Goal: Task Accomplishment & Management: Use online tool/utility

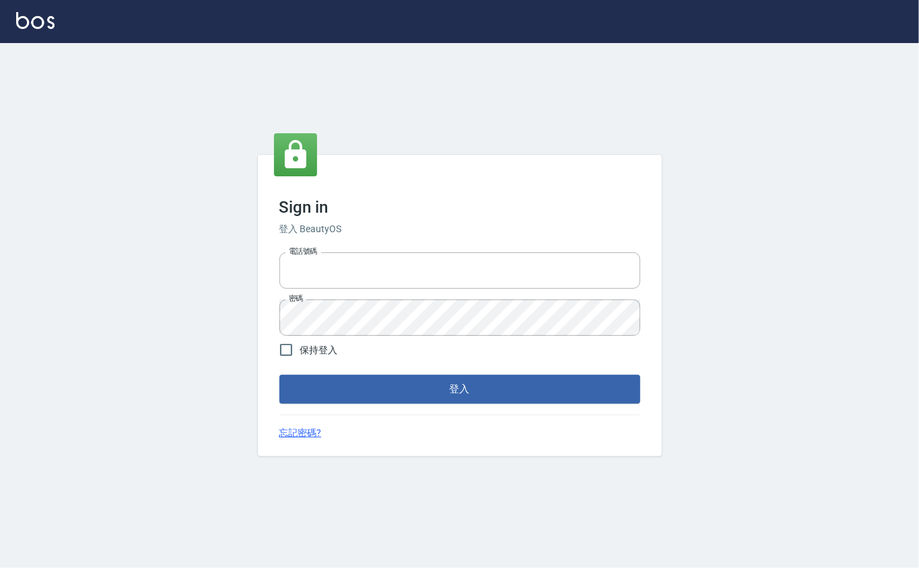
type input "0912271117"
click at [291, 370] on form "電話號碼 [PHONE_NUMBER] 電話號碼 密碼 密碼 保持登入 登入" at bounding box center [460, 325] width 361 height 156
click at [294, 376] on button "登入" at bounding box center [460, 389] width 361 height 28
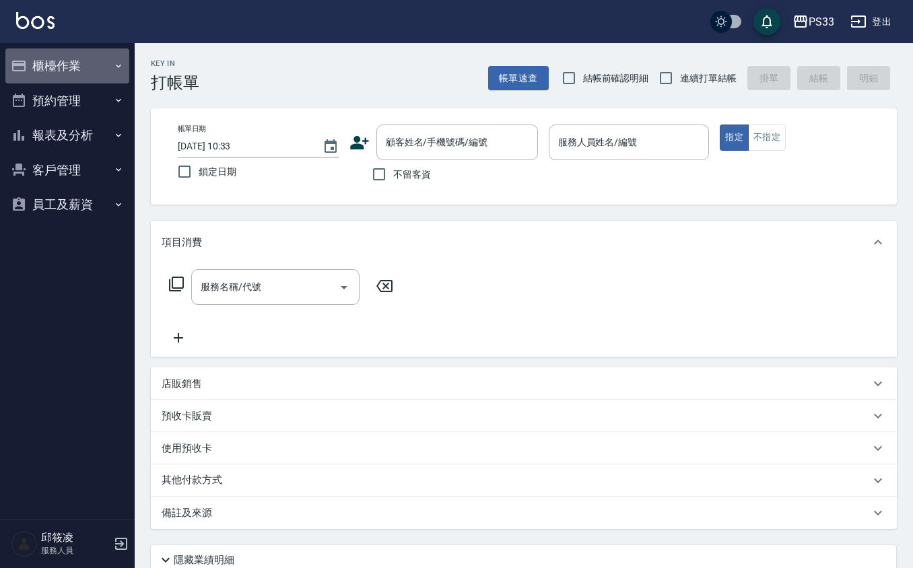
click at [34, 55] on button "櫃檯作業" at bounding box center [67, 65] width 124 height 35
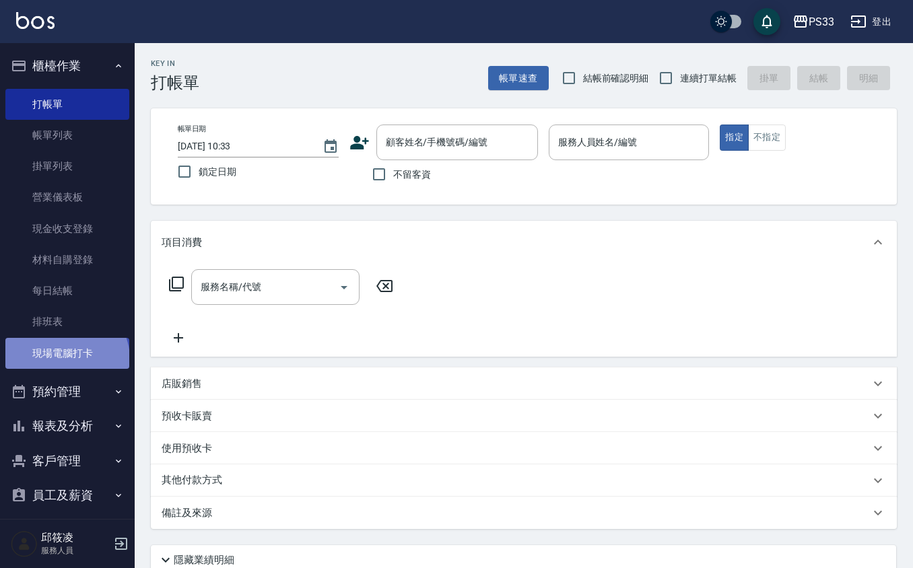
click at [65, 359] on link "現場電腦打卡" at bounding box center [67, 353] width 124 height 31
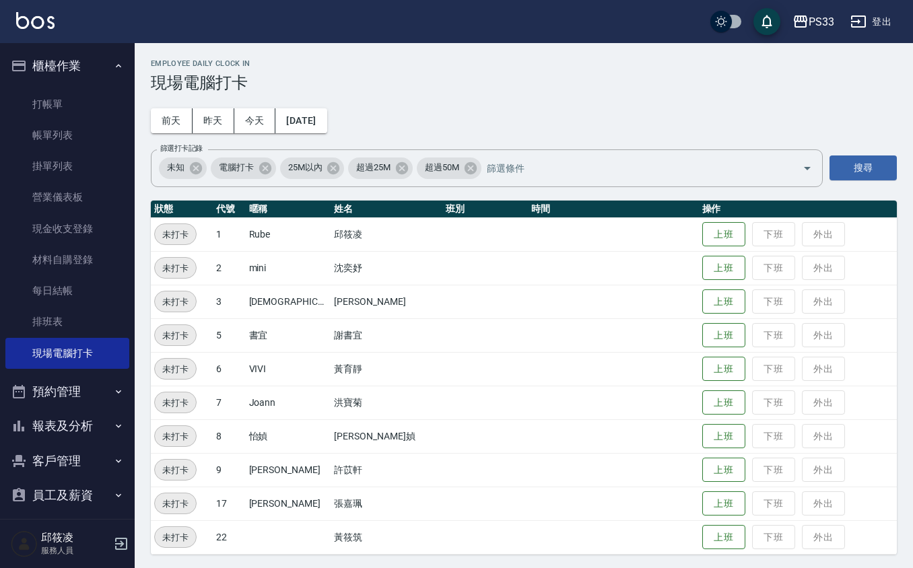
scroll to position [3, 0]
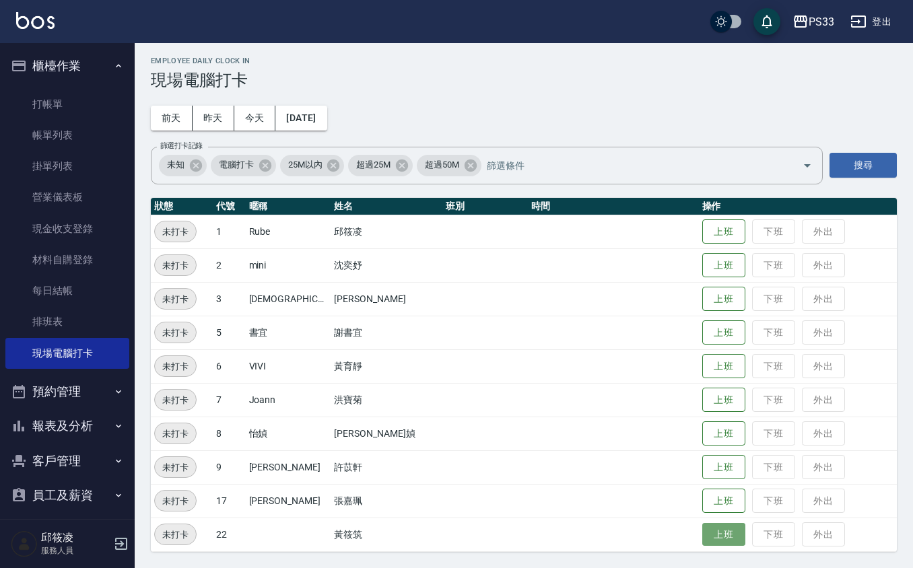
click at [702, 531] on button "上班" at bounding box center [723, 535] width 43 height 24
click at [70, 409] on button "報表及分析" at bounding box center [67, 426] width 124 height 35
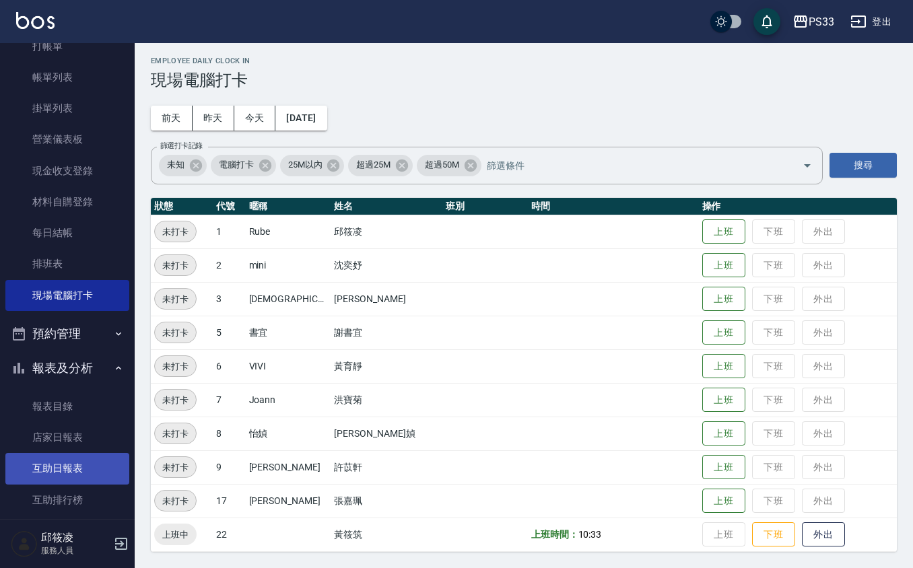
scroll to position [90, 0]
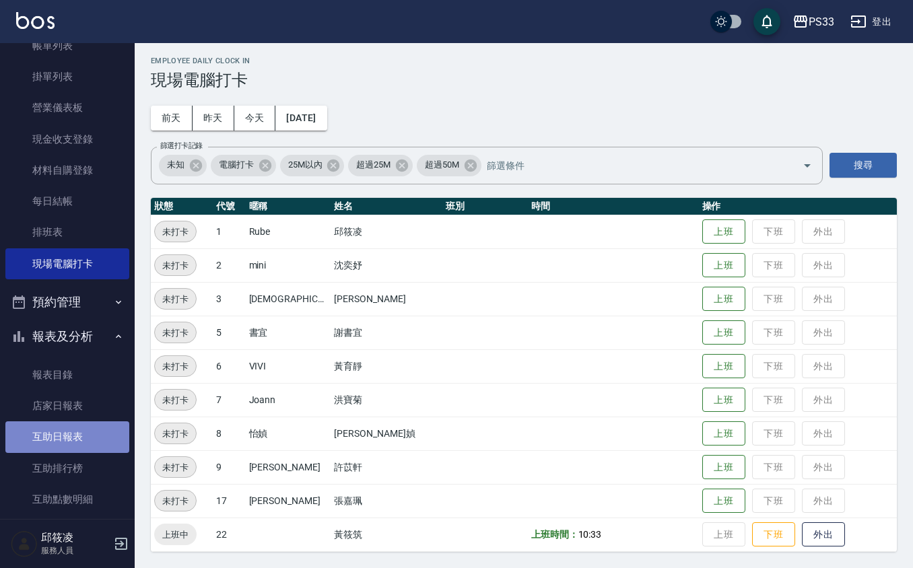
click at [77, 442] on link "互助日報表" at bounding box center [67, 437] width 124 height 31
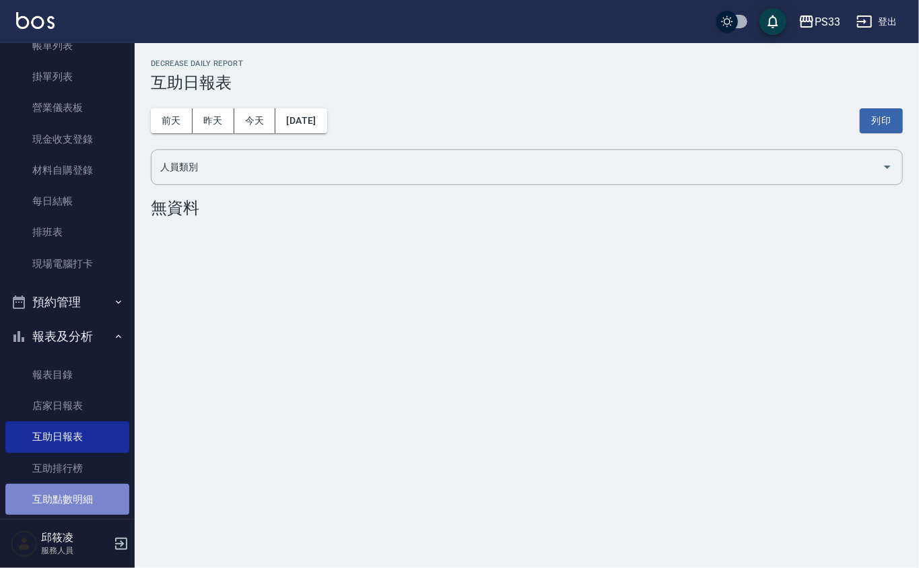
click at [68, 486] on link "互助點數明細" at bounding box center [67, 499] width 124 height 31
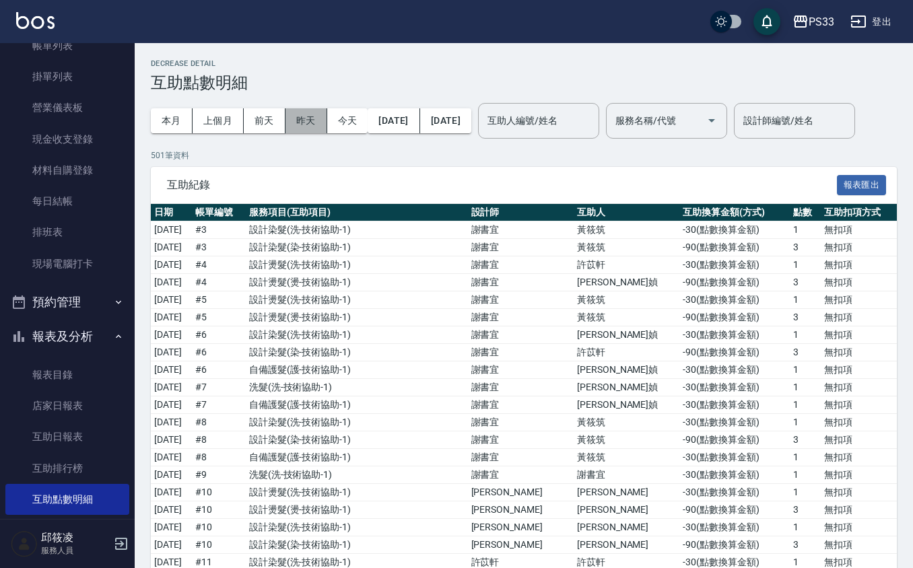
click at [314, 112] on button "昨天" at bounding box center [307, 120] width 42 height 25
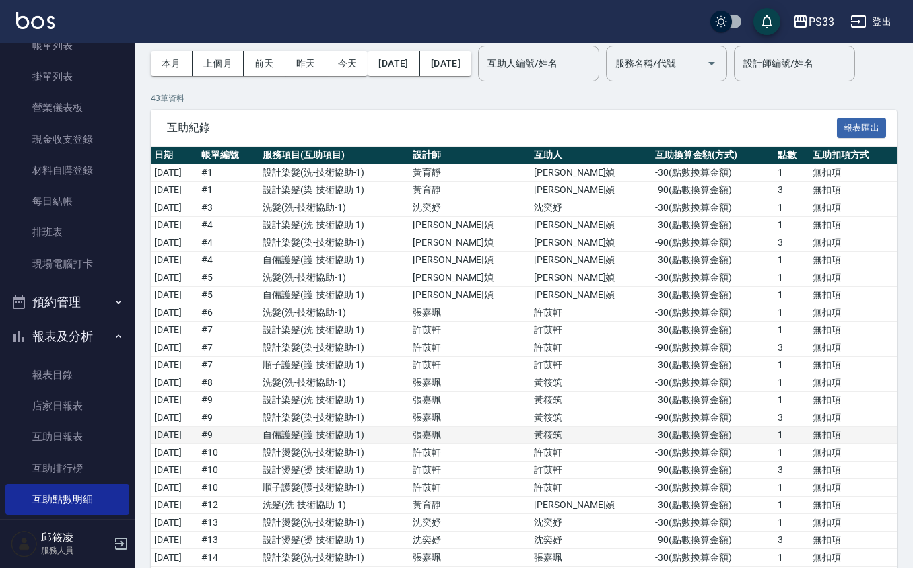
scroll to position [90, 0]
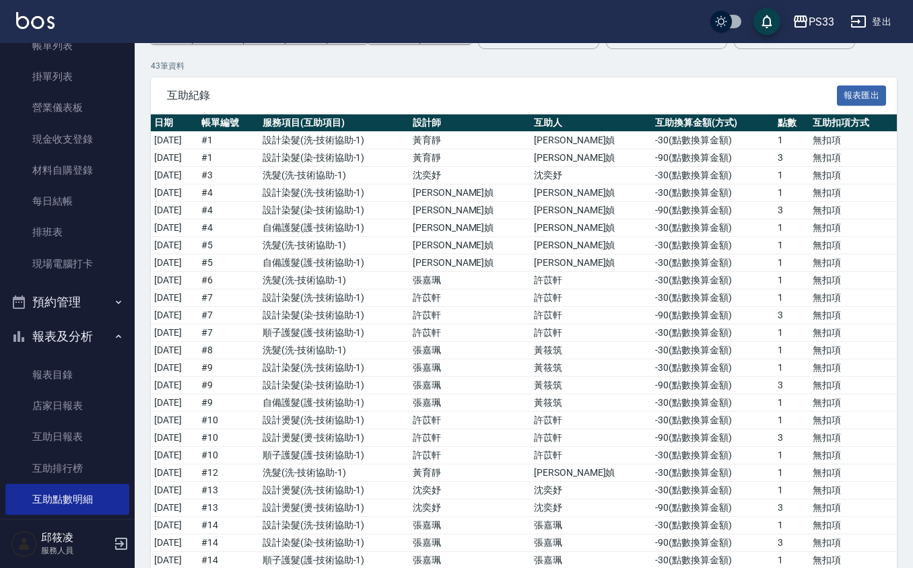
drag, startPoint x: 623, startPoint y: 307, endPoint x: 595, endPoint y: 93, distance: 215.9
click at [595, 60] on div "本月 上個月 [DATE] [DATE] [DATE] [DATE] [DATE] 互助人編號/姓名 互助人編號/姓名 服務名稱/代號 服務名稱/代號 設計師…" at bounding box center [524, 31] width 746 height 57
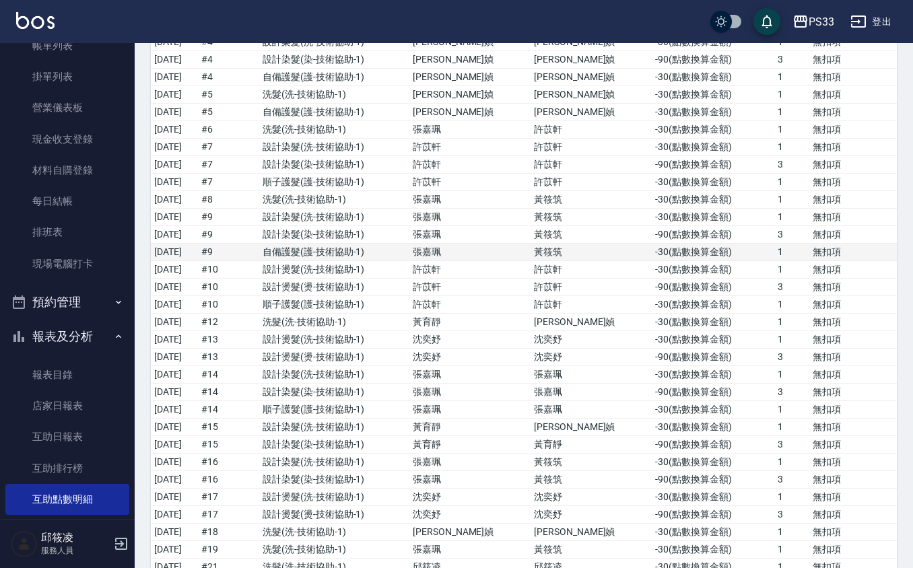
scroll to position [269, 0]
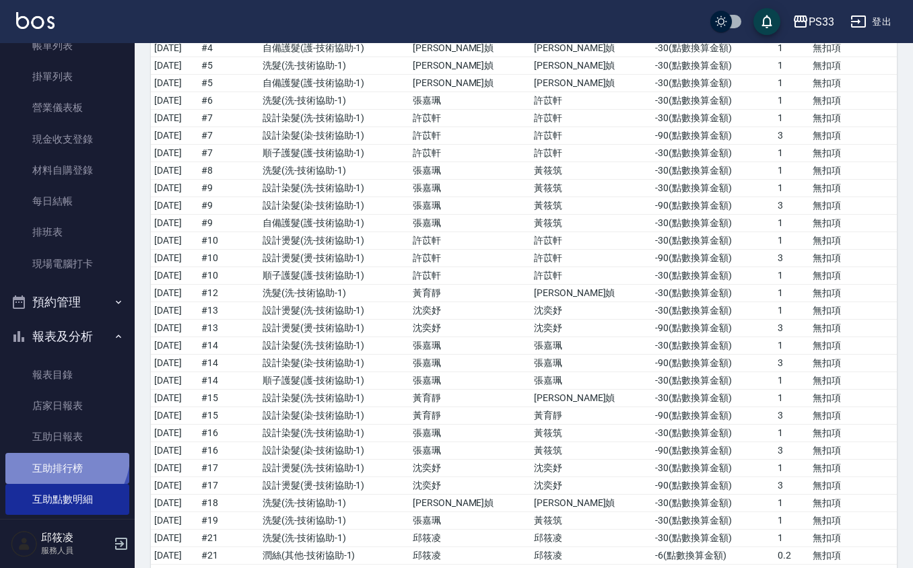
click at [62, 456] on link "互助排行榜" at bounding box center [67, 468] width 124 height 31
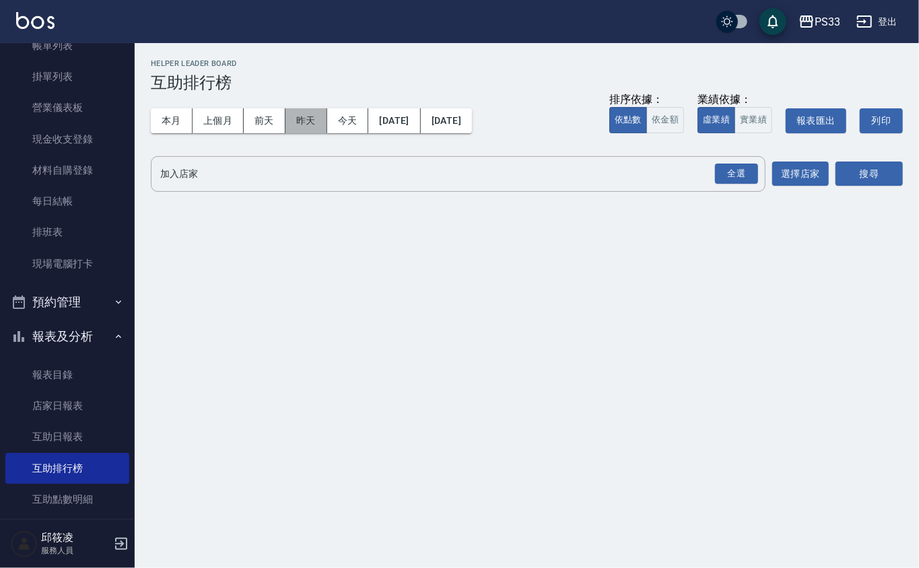
click at [294, 111] on button "昨天" at bounding box center [307, 120] width 42 height 25
click at [472, 125] on button "[DATE]" at bounding box center [446, 120] width 51 height 25
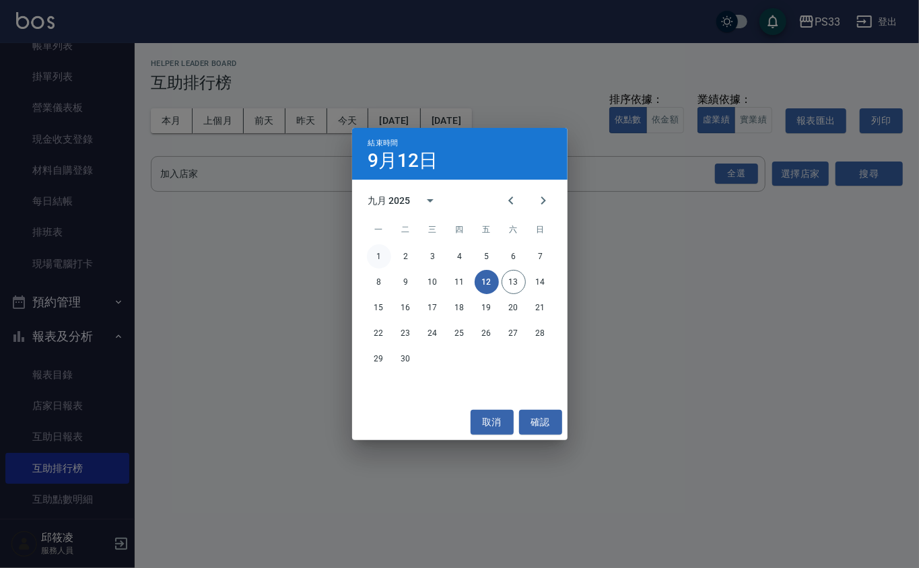
click at [387, 257] on button "1" at bounding box center [379, 256] width 24 height 24
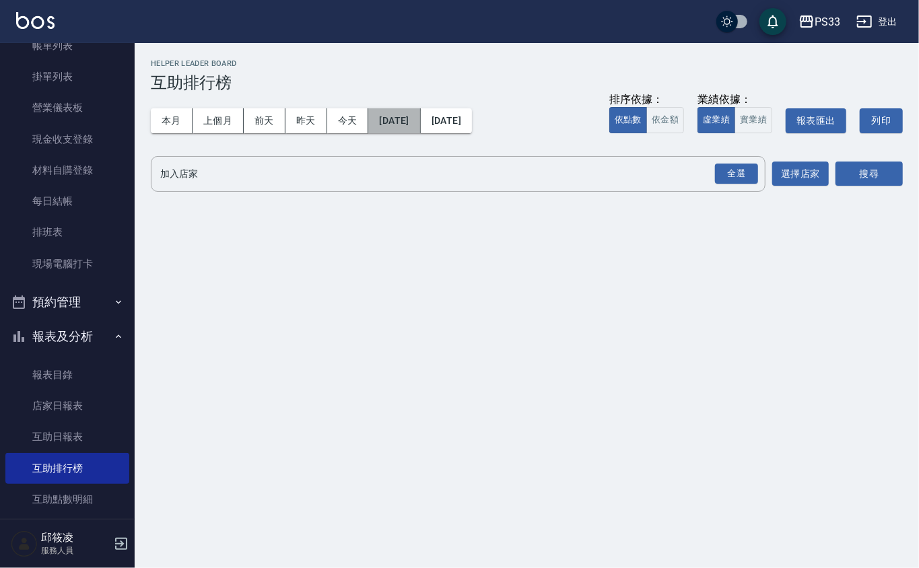
click at [416, 113] on button "[DATE]" at bounding box center [394, 120] width 52 height 25
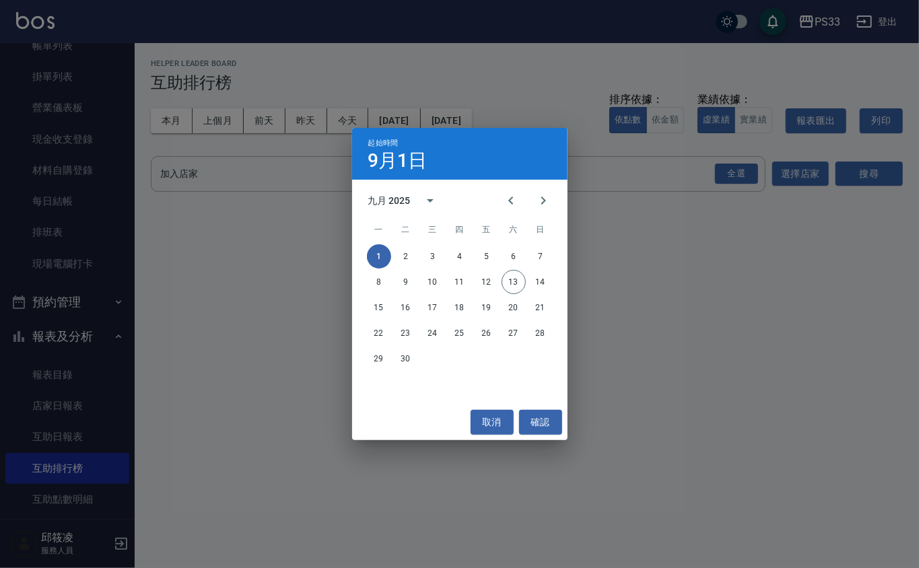
click at [517, 95] on div "起始時間 9月1日 九月 2025 一 二 三 四 五 六 日 1 2 3 4 5 6 7 8 9 10 11 12 13 14 15 16 17 18 19…" at bounding box center [459, 284] width 919 height 568
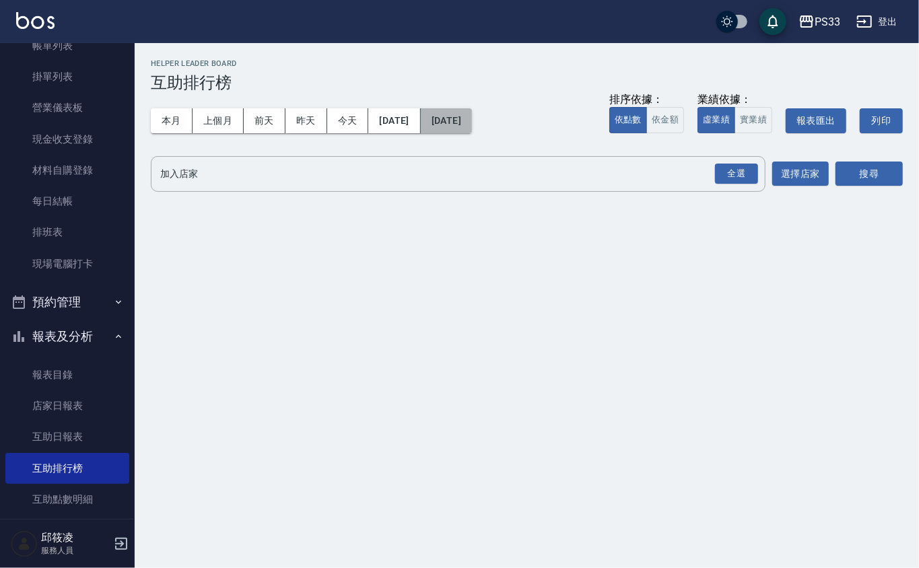
click at [472, 122] on button "[DATE]" at bounding box center [446, 120] width 51 height 25
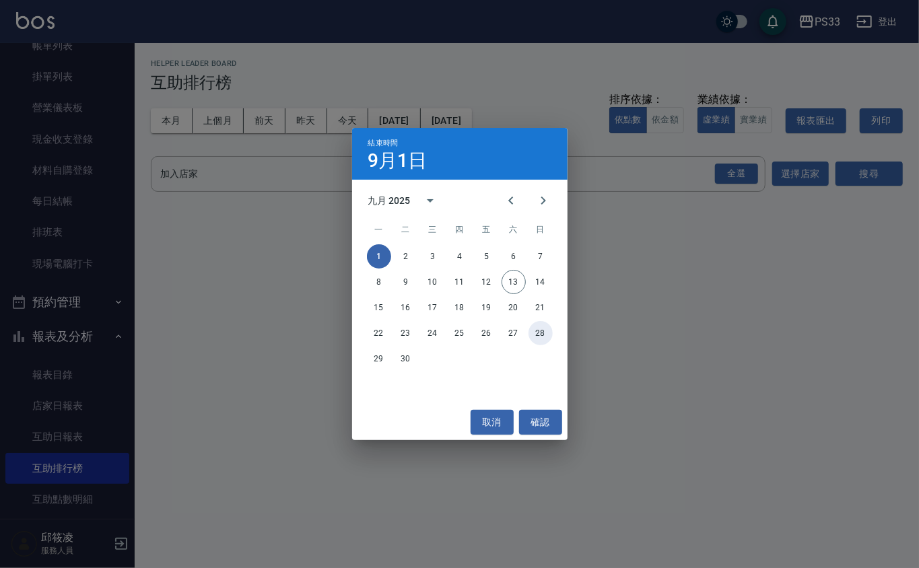
click at [537, 331] on button "28" at bounding box center [541, 333] width 24 height 24
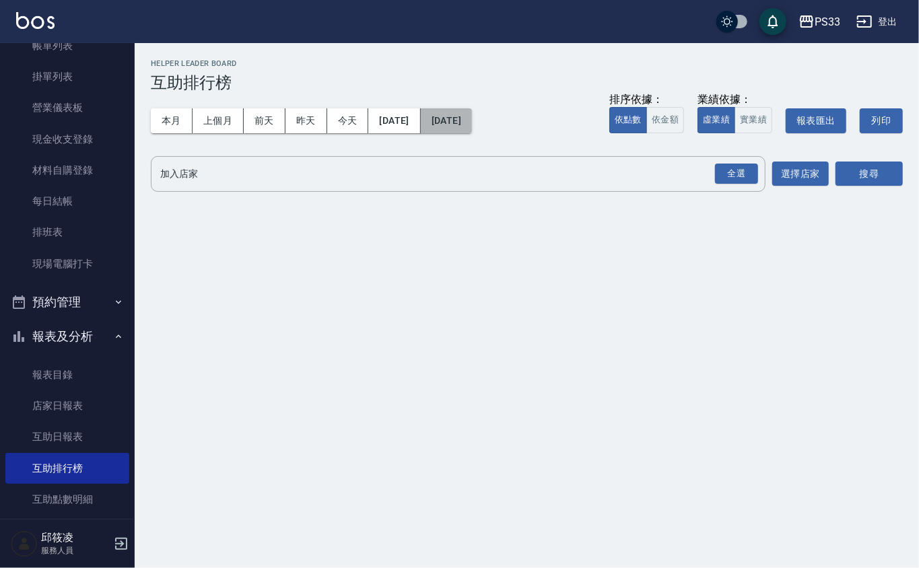
click at [472, 117] on button "[DATE]" at bounding box center [446, 120] width 51 height 25
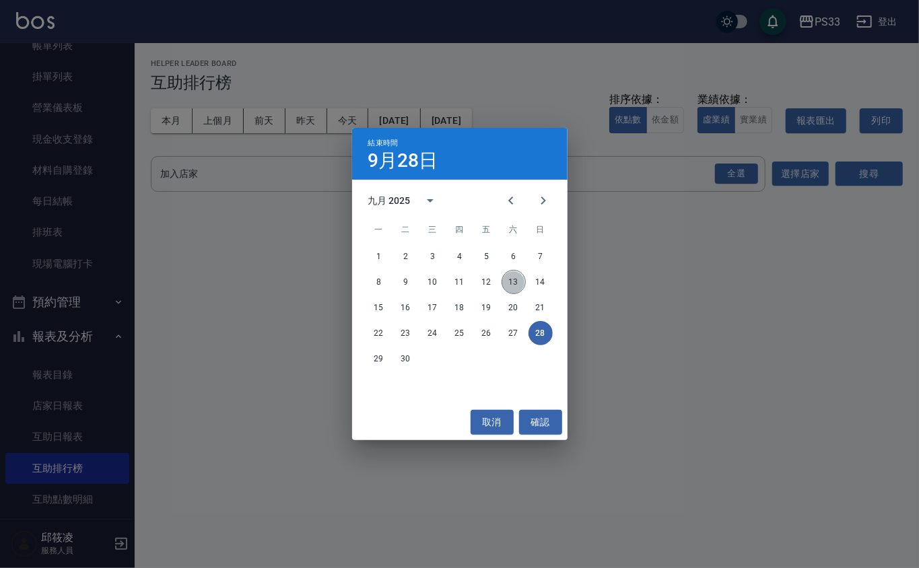
click at [524, 279] on button "13" at bounding box center [514, 282] width 24 height 24
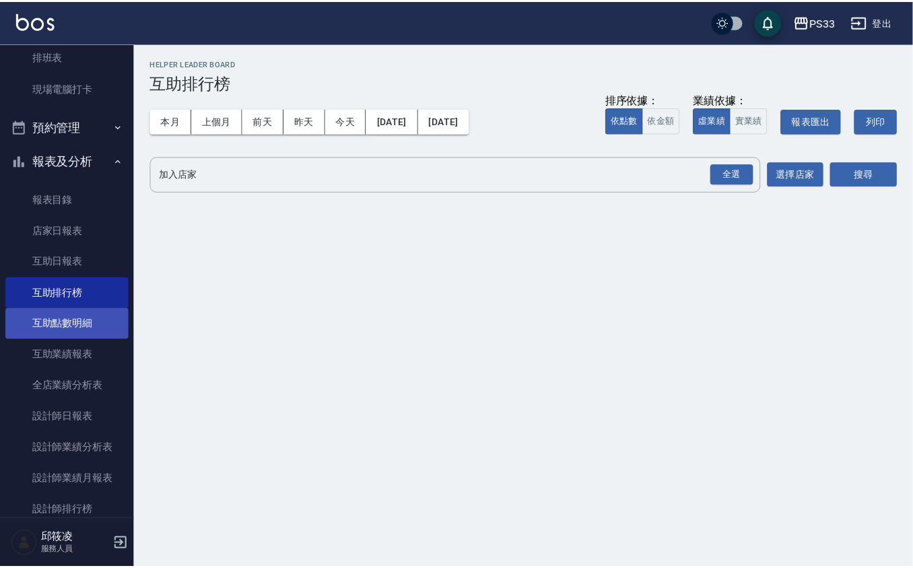
scroll to position [269, 0]
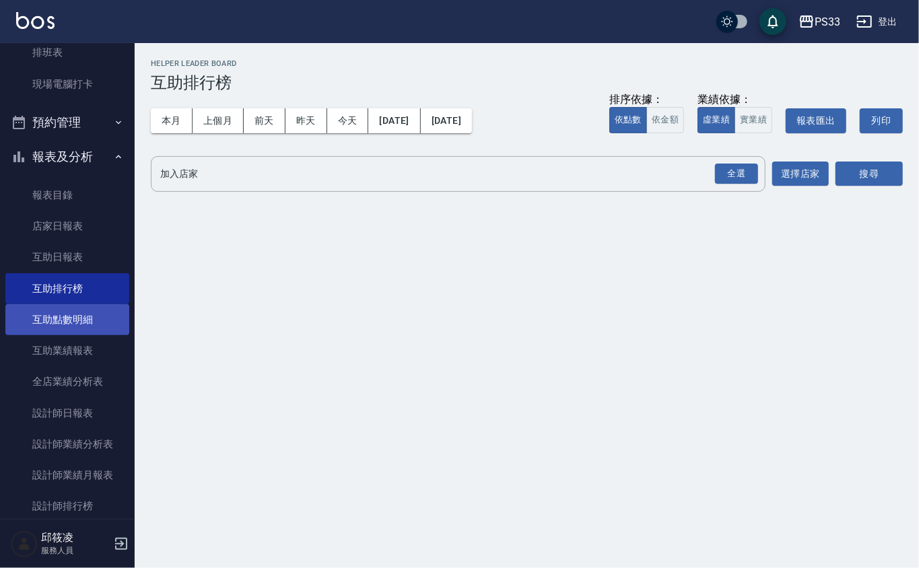
click at [121, 319] on link "互助點數明細" at bounding box center [67, 319] width 124 height 31
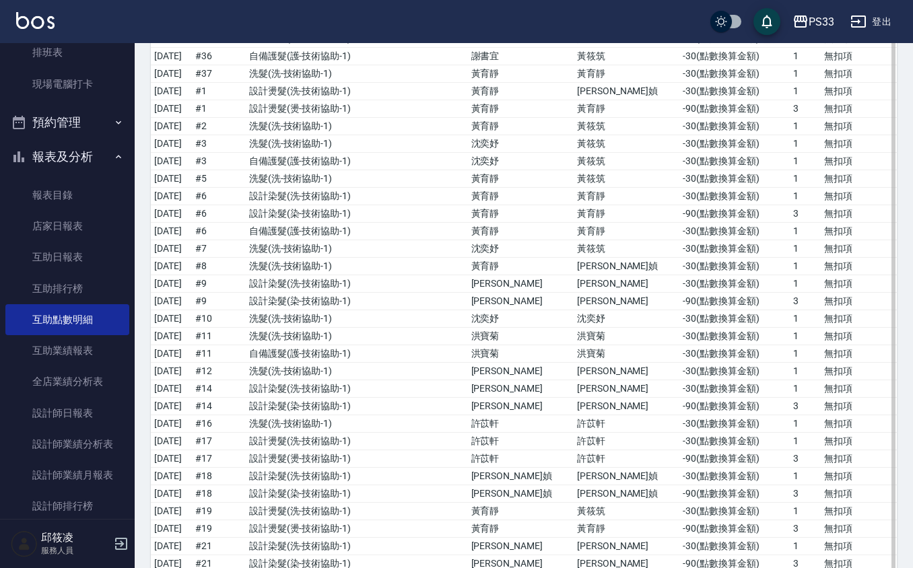
scroll to position [2065, 0]
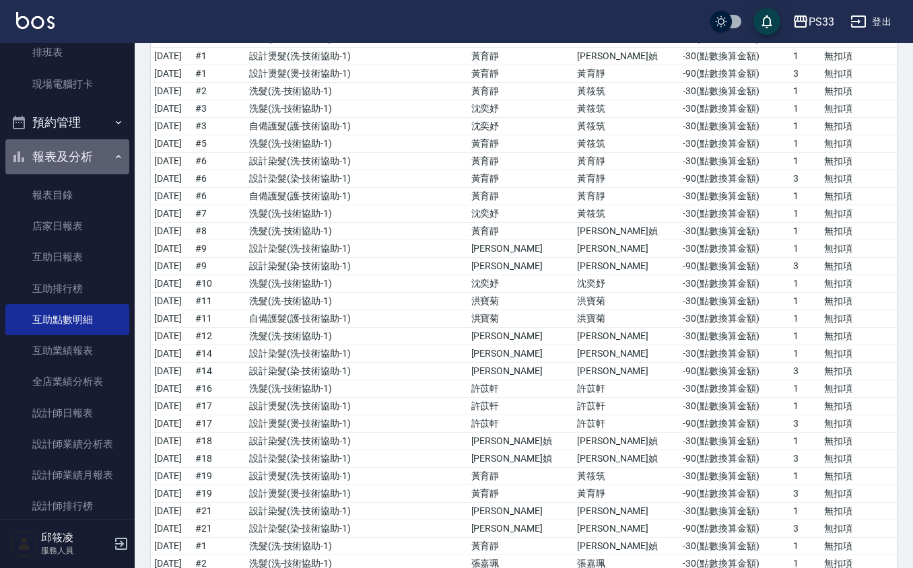
click at [100, 160] on button "報表及分析" at bounding box center [67, 156] width 124 height 35
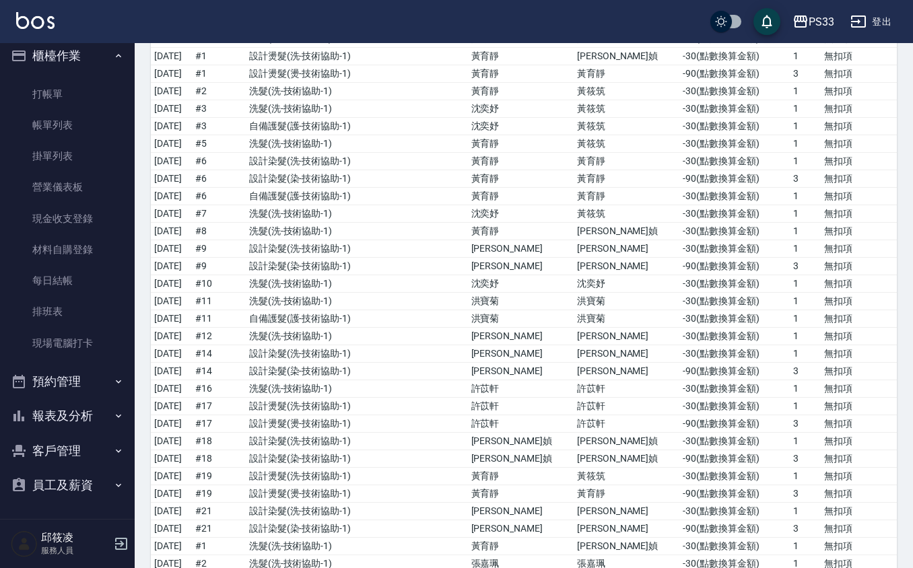
scroll to position [9, 0]
click at [97, 337] on link "現場電腦打卡" at bounding box center [67, 344] width 124 height 31
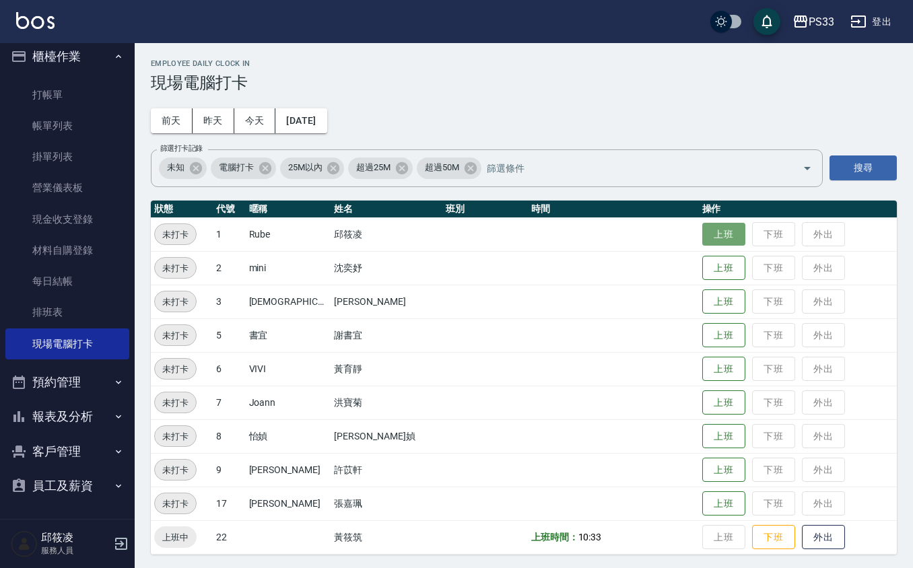
click at [715, 232] on button "上班" at bounding box center [723, 235] width 43 height 24
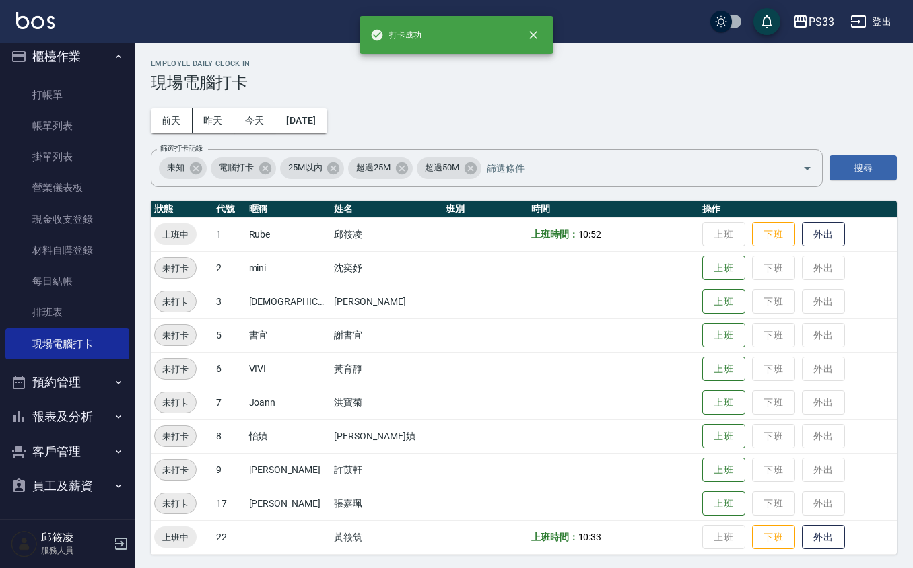
click at [699, 225] on td "上班 下班 外出" at bounding box center [798, 235] width 198 height 34
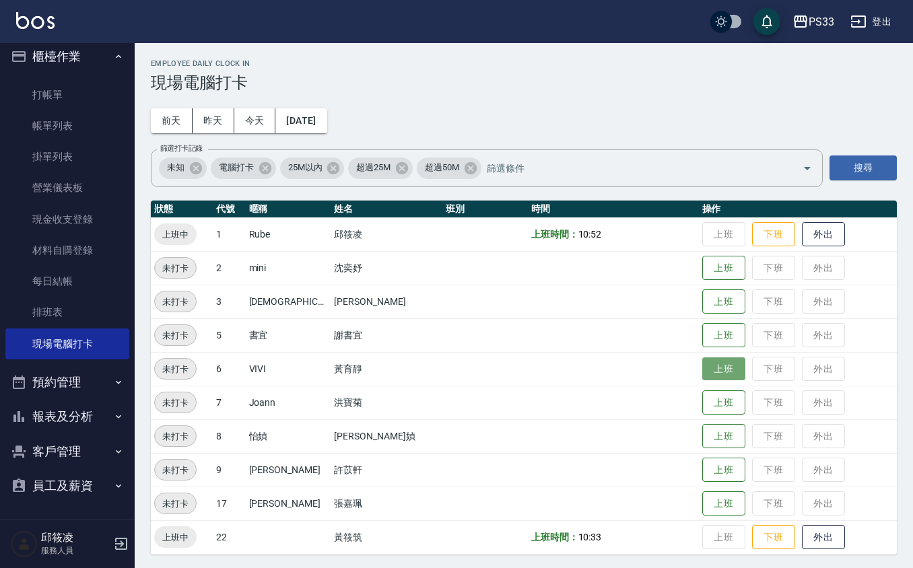
click at [702, 362] on button "上班" at bounding box center [723, 370] width 43 height 24
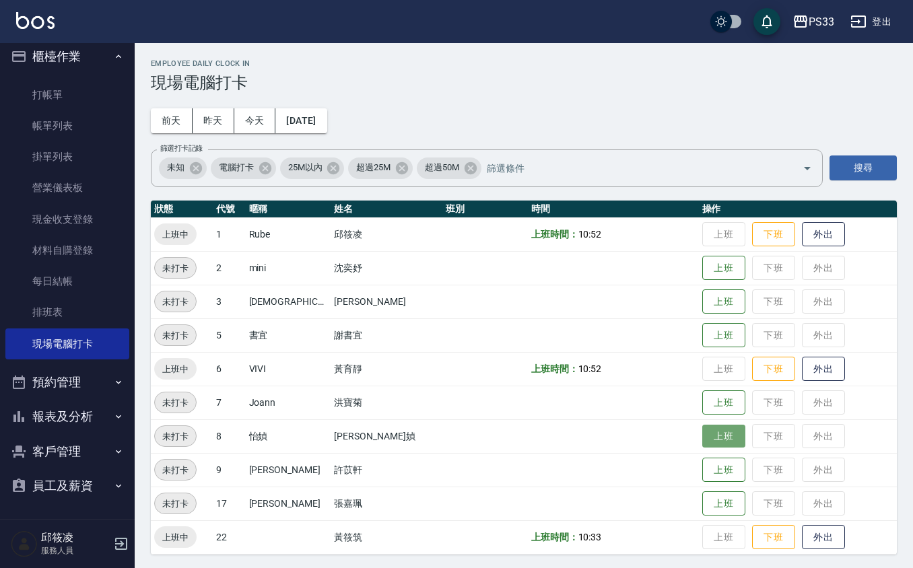
click at [702, 434] on button "上班" at bounding box center [723, 437] width 43 height 24
click at [614, 467] on td at bounding box center [613, 470] width 171 height 34
click at [709, 469] on button "上班" at bounding box center [723, 471] width 43 height 24
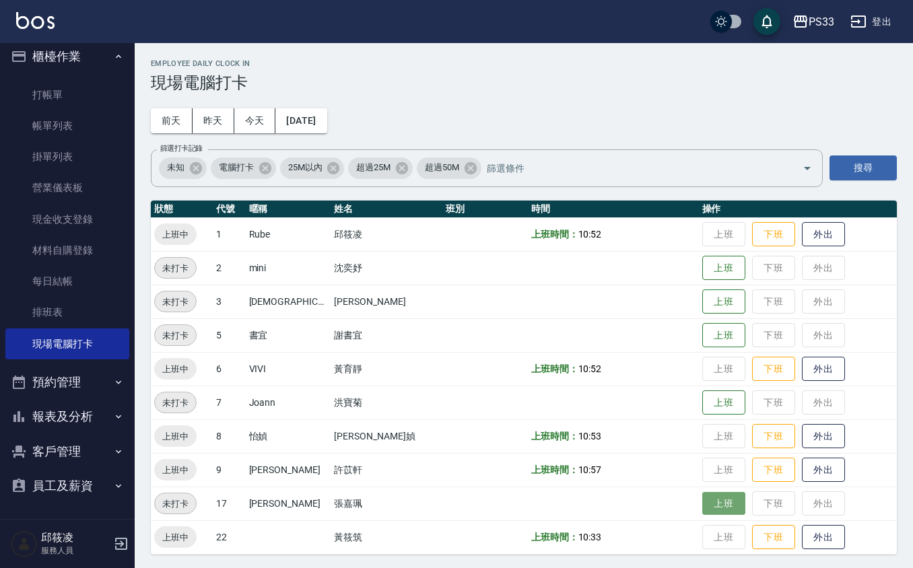
click at [702, 511] on button "上班" at bounding box center [723, 504] width 43 height 24
click at [702, 267] on button "上班" at bounding box center [723, 269] width 43 height 24
